Goal: Check status: Check status

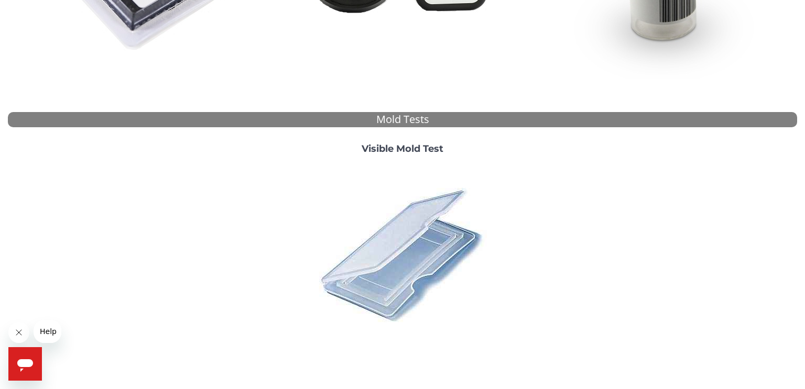
scroll to position [320, 0]
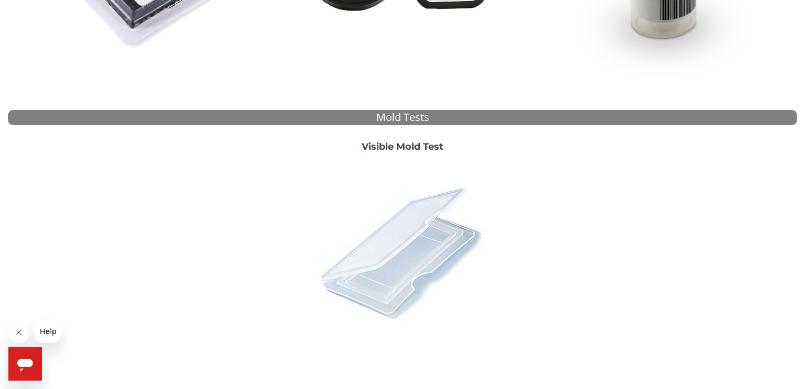
click at [384, 236] on img at bounding box center [402, 252] width 183 height 183
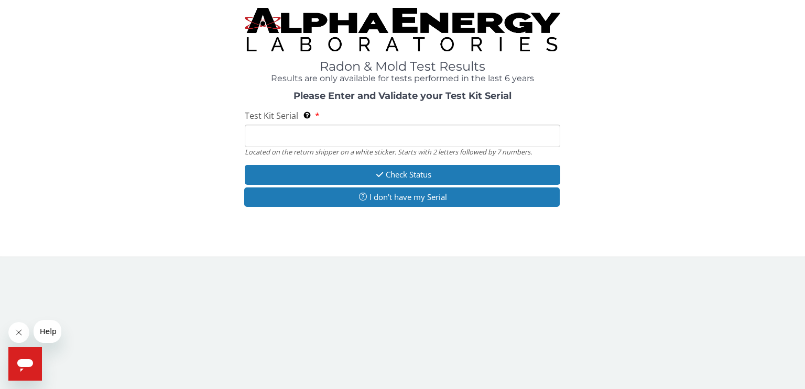
paste input "ML178639"
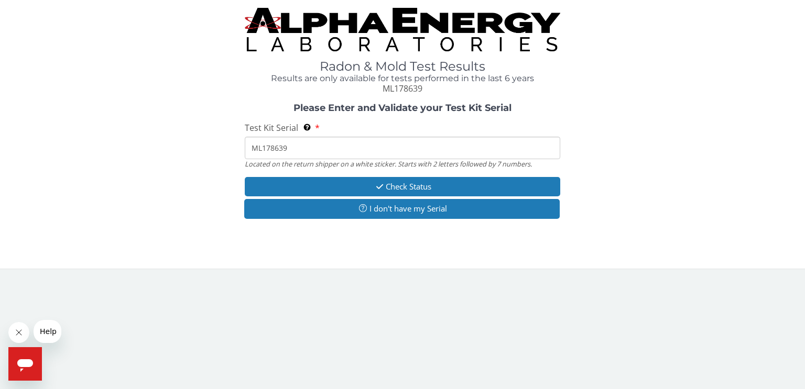
type input "ML178639"
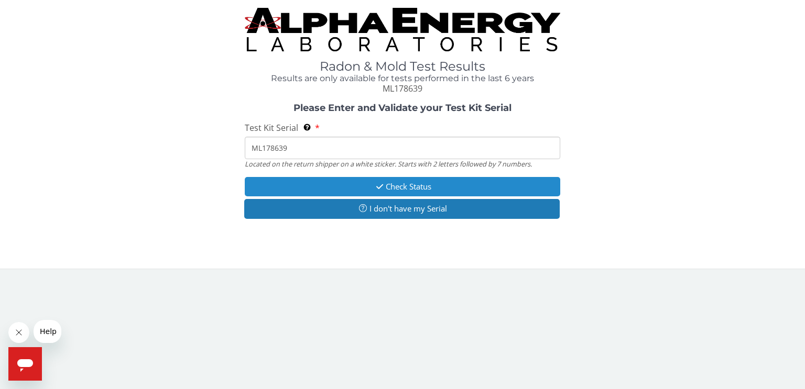
click at [383, 183] on icon "button" at bounding box center [379, 187] width 12 height 8
